Goal: Information Seeking & Learning: Learn about a topic

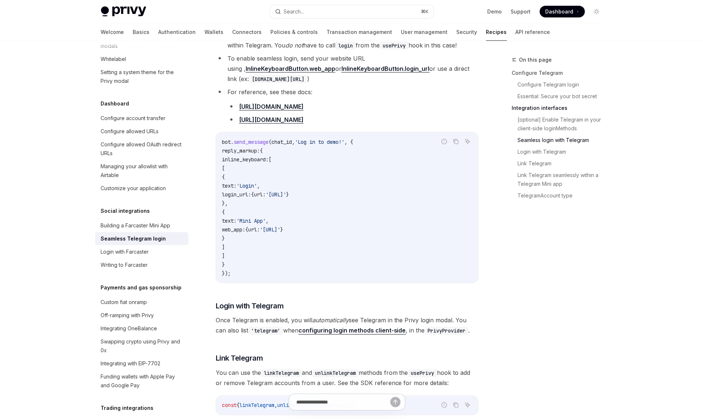
scroll to position [737, 0]
click at [286, 190] on span "'https://your-website-url'" at bounding box center [276, 193] width 20 height 7
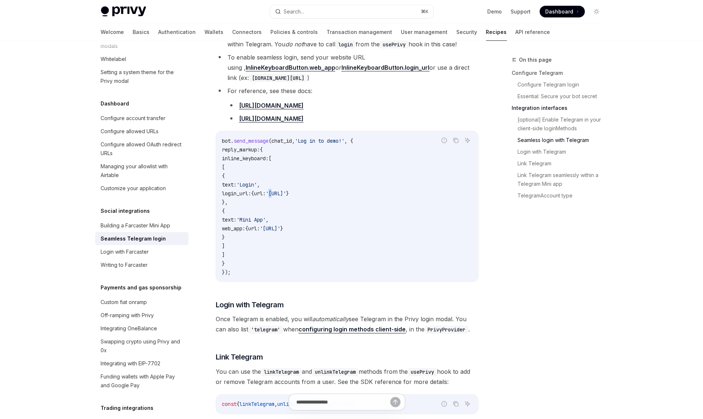
click at [286, 190] on span "'https://your-website-url'" at bounding box center [276, 193] width 20 height 7
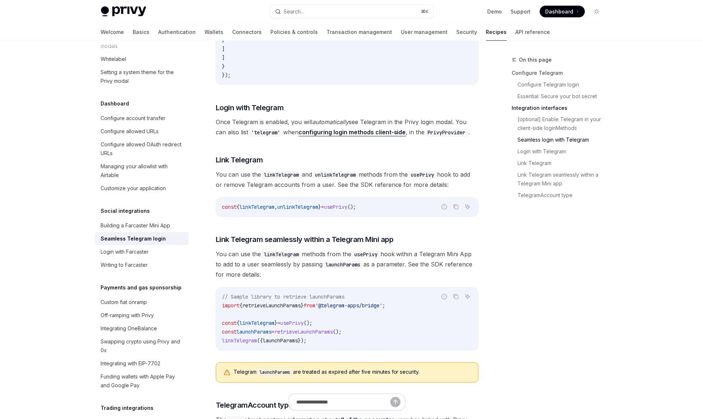
scroll to position [937, 0]
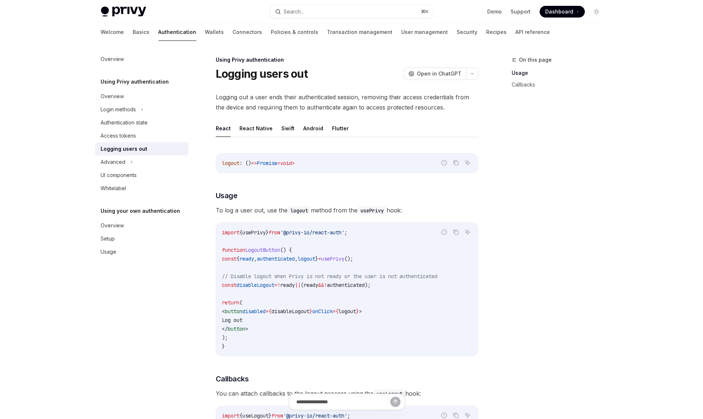
type textarea "*"
click at [336, 10] on button "Search... ⌘ K" at bounding box center [351, 11] width 163 height 13
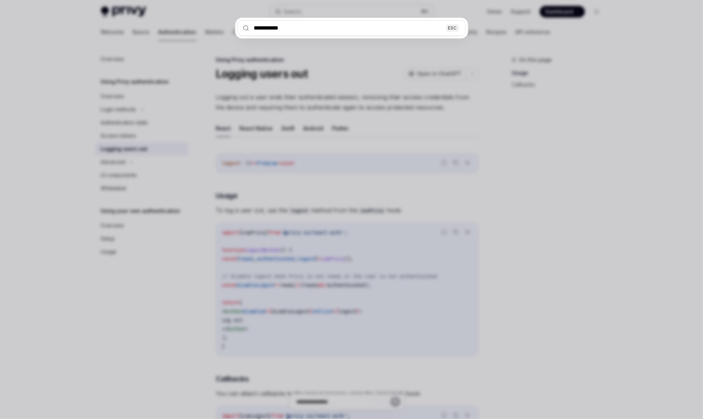
type input "**********"
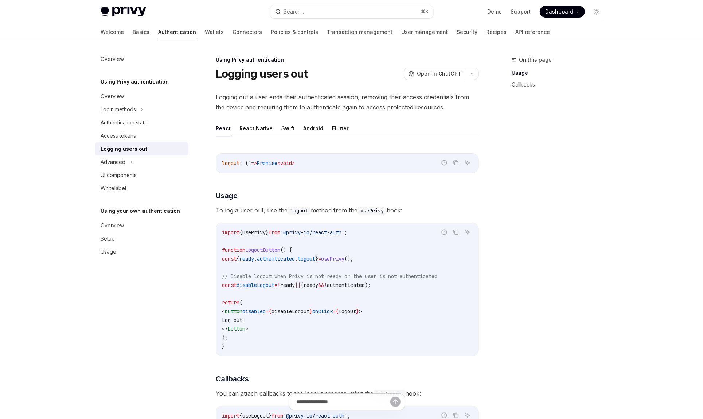
scroll to position [656, 0]
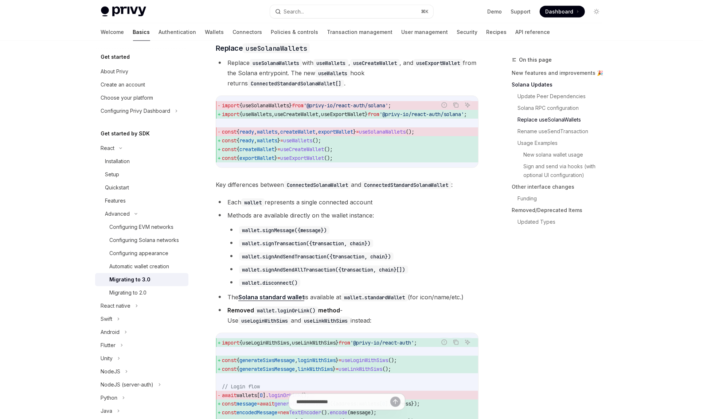
type textarea "*"
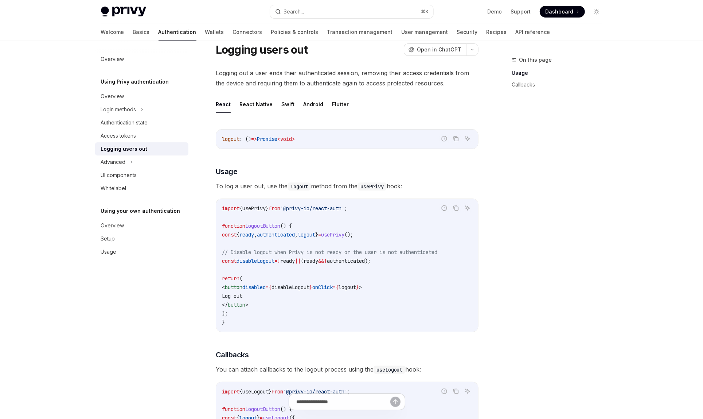
scroll to position [2, 0]
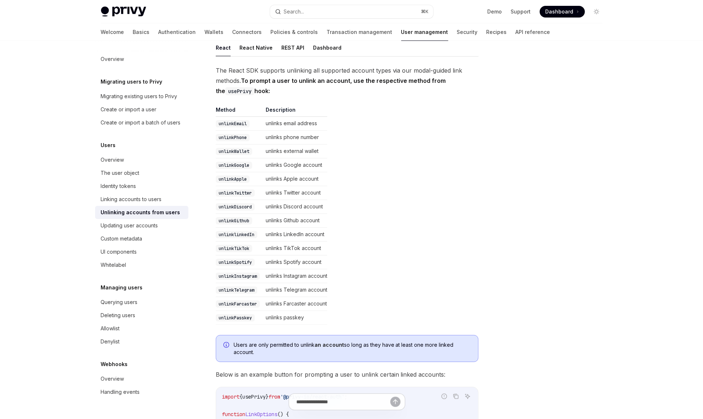
scroll to position [102, 0]
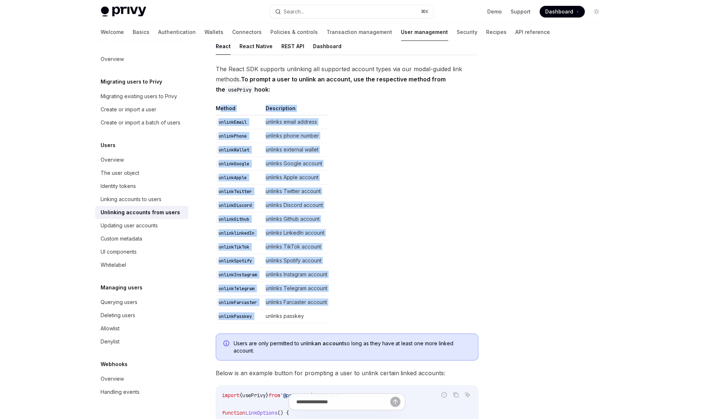
drag, startPoint x: 219, startPoint y: 110, endPoint x: 317, endPoint y: 306, distance: 218.7
click at [317, 306] on table "Method Description unlinkEmail unlinks email address unlinkPhone unlinks phone …" at bounding box center [347, 214] width 263 height 218
click at [317, 309] on td "unlinks passkey" at bounding box center [295, 316] width 65 height 14
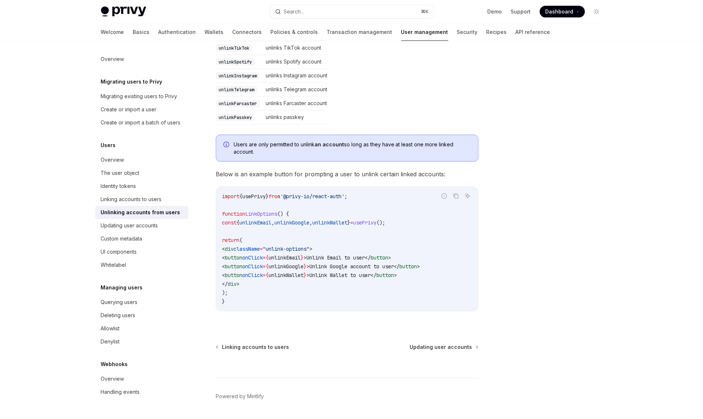
scroll to position [305, 0]
